Goal: Find contact information: Find contact information

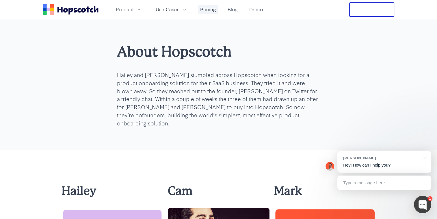
click at [210, 10] on link "Pricing" at bounding box center [208, 10] width 21 height 10
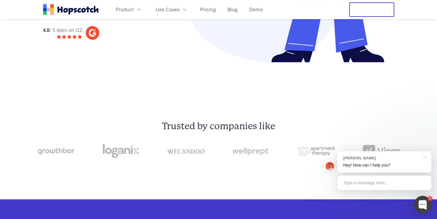
scroll to position [134, 0]
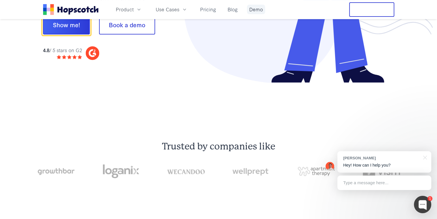
click at [257, 11] on link "Demo" at bounding box center [256, 10] width 18 height 10
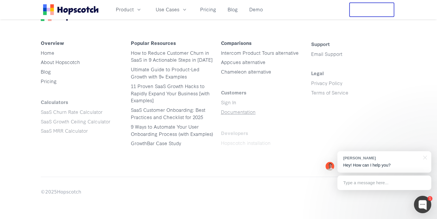
scroll to position [946, 0]
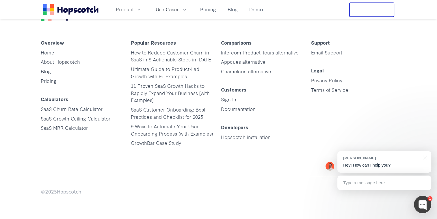
click at [334, 53] on link "Email Support" at bounding box center [326, 52] width 31 height 7
click at [323, 53] on link "Email Support" at bounding box center [326, 52] width 31 height 7
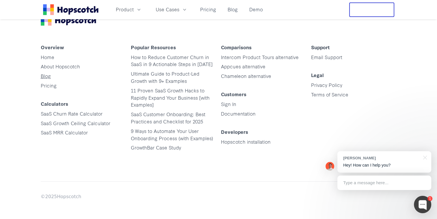
scroll to position [917, 0]
click at [49, 60] on link "Home" at bounding box center [48, 57] width 14 height 7
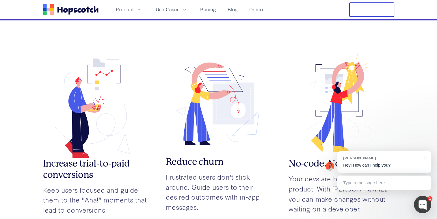
scroll to position [636, 0]
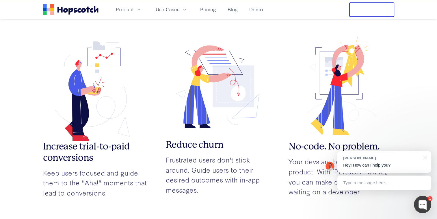
scroll to position [0, 0]
